Goal: Task Accomplishment & Management: Manage account settings

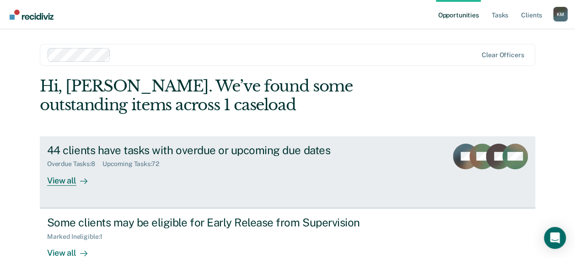
click at [130, 177] on div "44 clients have tasks with overdue or upcoming due dates Overdue Tasks : 8 Upco…" at bounding box center [218, 165] width 343 height 42
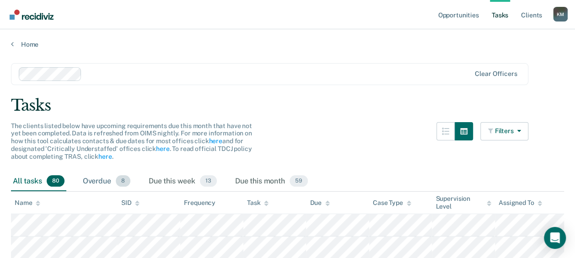
click at [107, 178] on div "Overdue 8" at bounding box center [106, 182] width 51 height 20
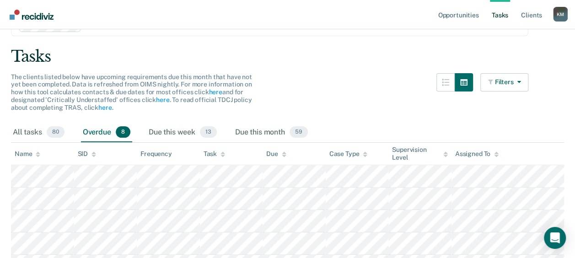
scroll to position [1, 0]
